Goal: Find specific page/section: Find specific page/section

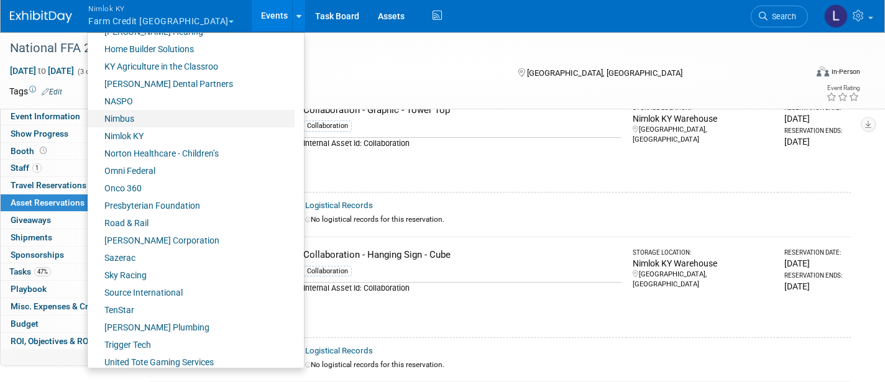
scroll to position [500, 0]
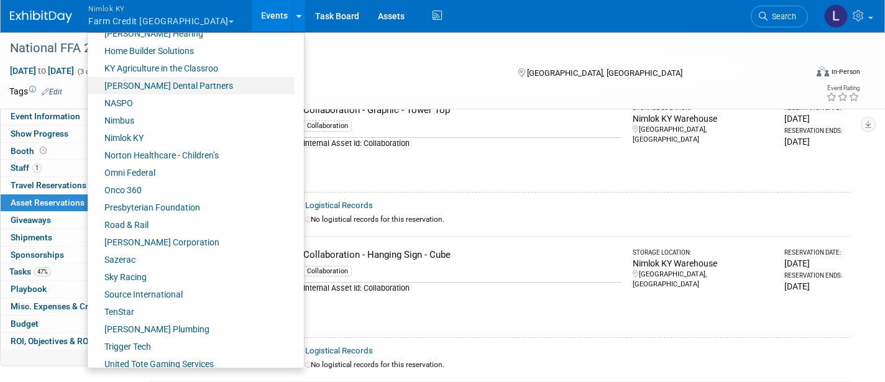
click at [139, 84] on link "[PERSON_NAME] Dental Partners" at bounding box center [191, 85] width 207 height 17
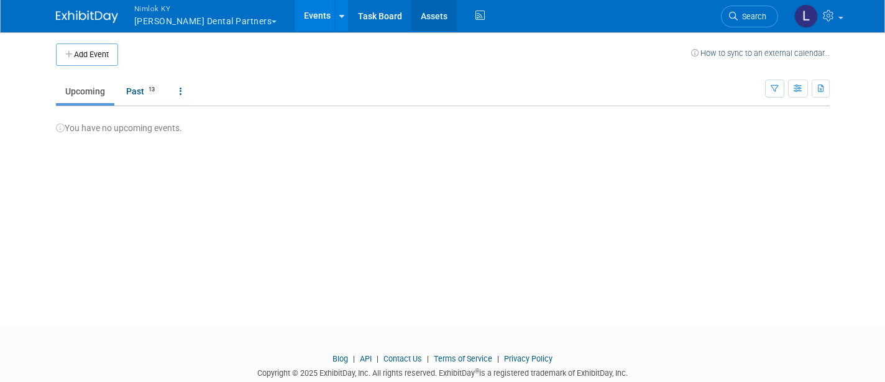
click at [411, 16] on link "Assets" at bounding box center [433, 15] width 45 height 31
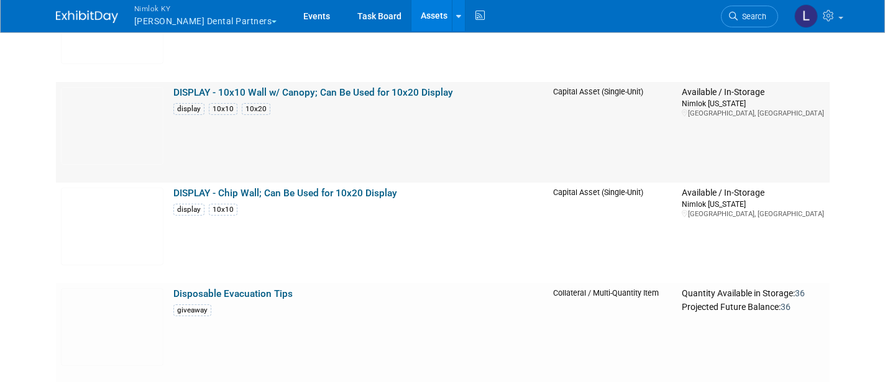
scroll to position [275, 0]
click at [119, 108] on img at bounding box center [112, 125] width 103 height 78
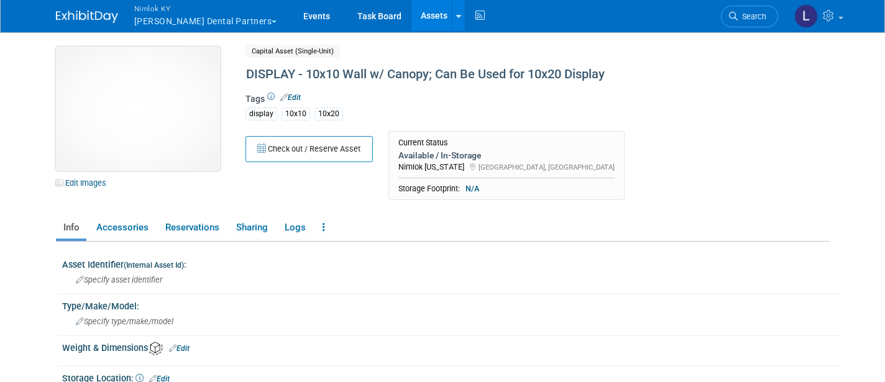
click at [124, 108] on img at bounding box center [138, 109] width 164 height 124
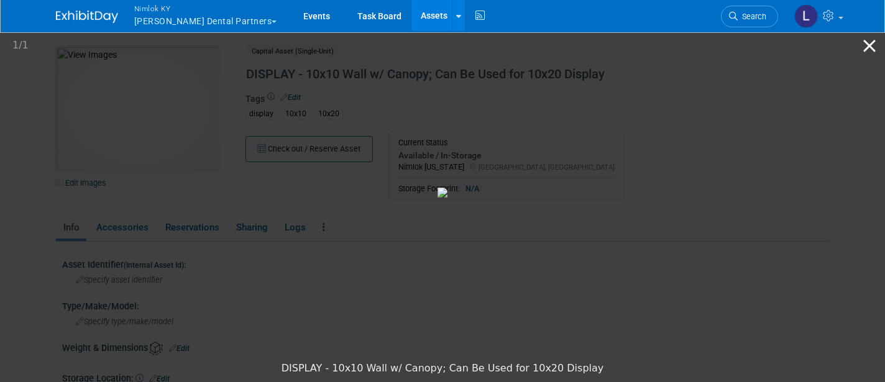
click at [871, 42] on button "Close gallery" at bounding box center [869, 45] width 31 height 29
